Goal: Transaction & Acquisition: Purchase product/service

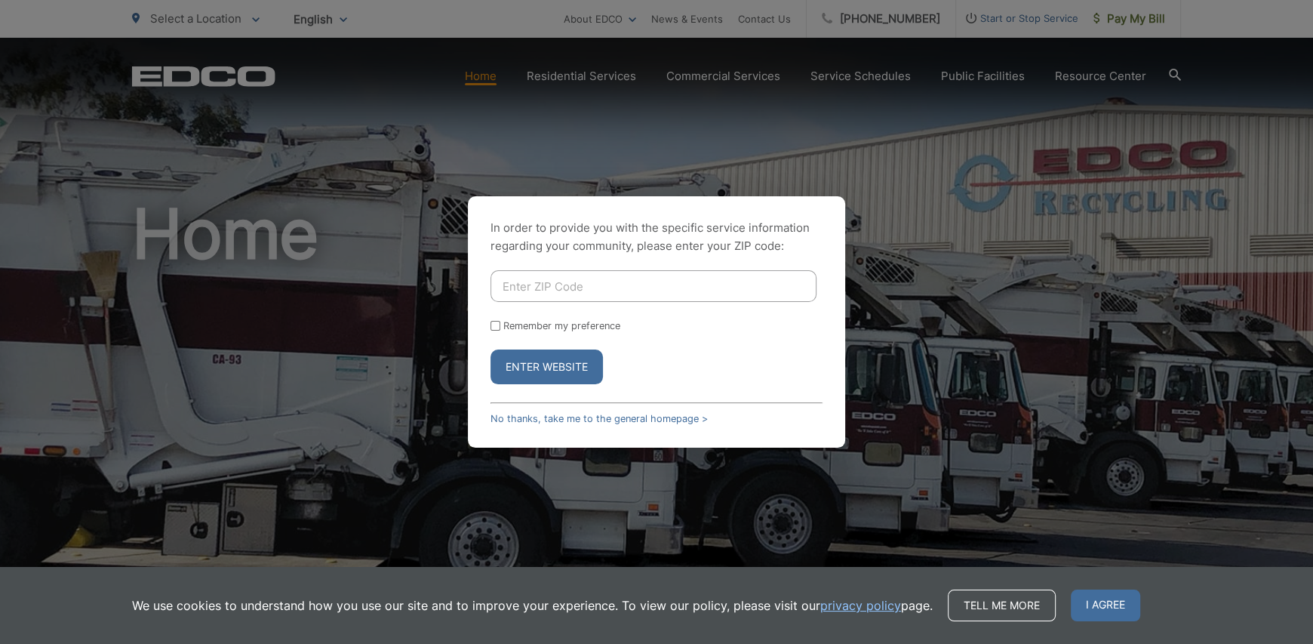
click at [553, 269] on div "In order to provide you with the specific service information regarding your co…" at bounding box center [656, 321] width 377 height 251
click at [550, 300] on input "Enter ZIP Code" at bounding box center [654, 286] width 326 height 32
type input "92081"
click at [557, 369] on button "Enter Website" at bounding box center [547, 366] width 112 height 35
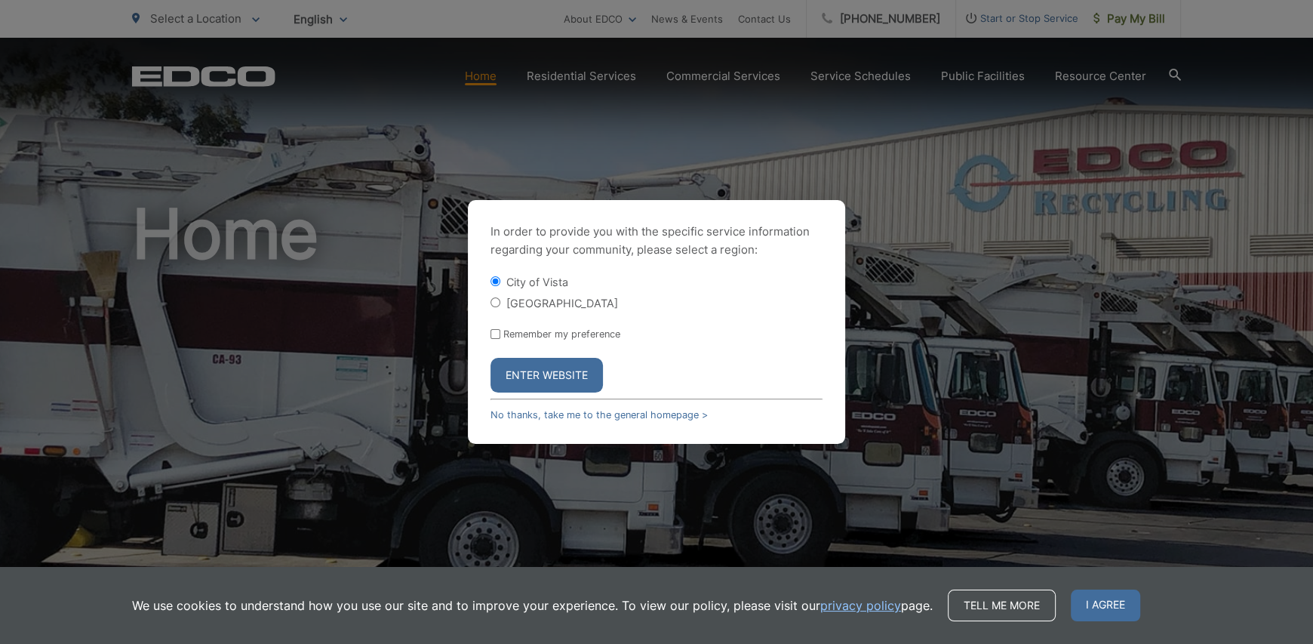
click at [550, 369] on button "Enter Website" at bounding box center [547, 375] width 112 height 35
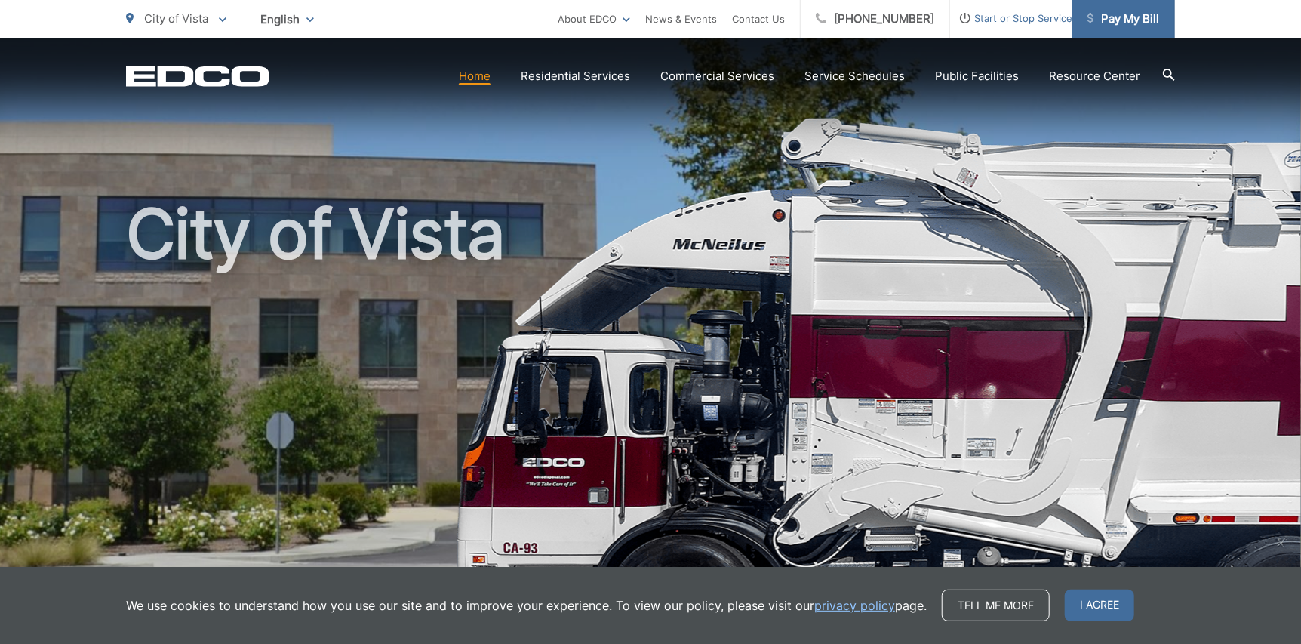
click at [1128, 23] on span "Pay My Bill" at bounding box center [1124, 19] width 72 height 18
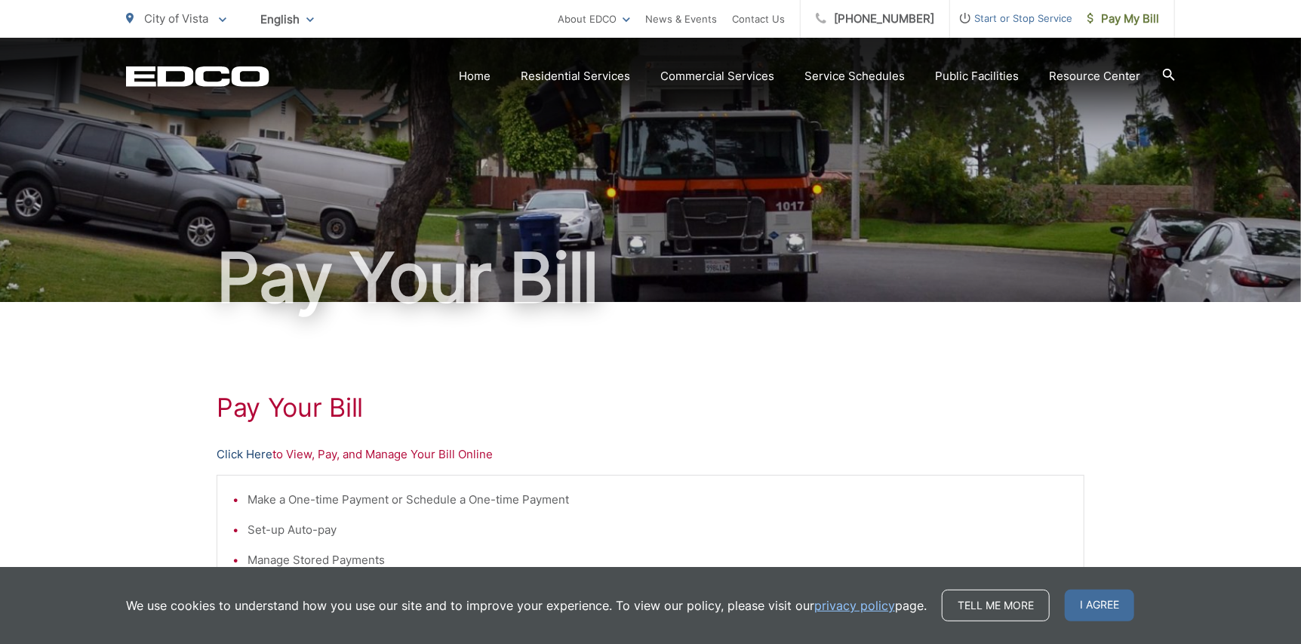
click at [232, 456] on link "Click Here" at bounding box center [245, 454] width 56 height 18
